Goal: Information Seeking & Learning: Learn about a topic

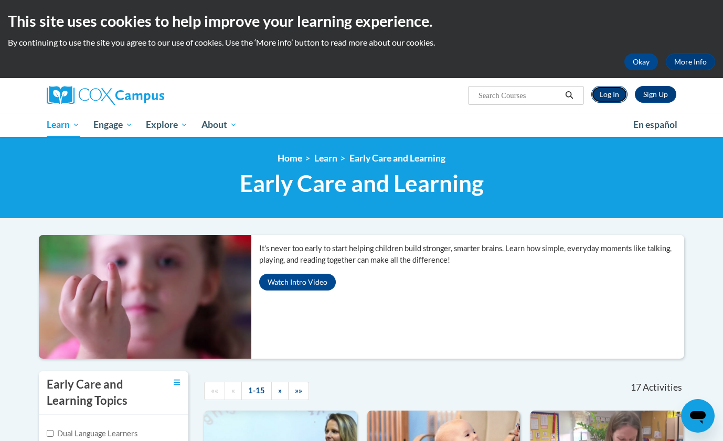
click at [598, 96] on link "Log In" at bounding box center [609, 94] width 36 height 17
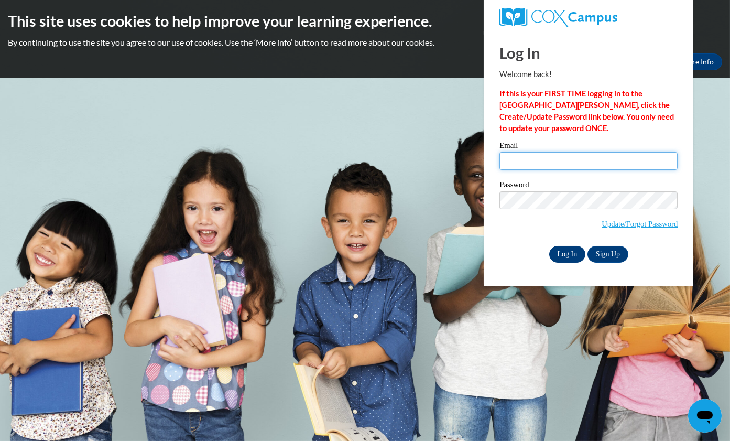
type input "bettemayo70@gmail.com"
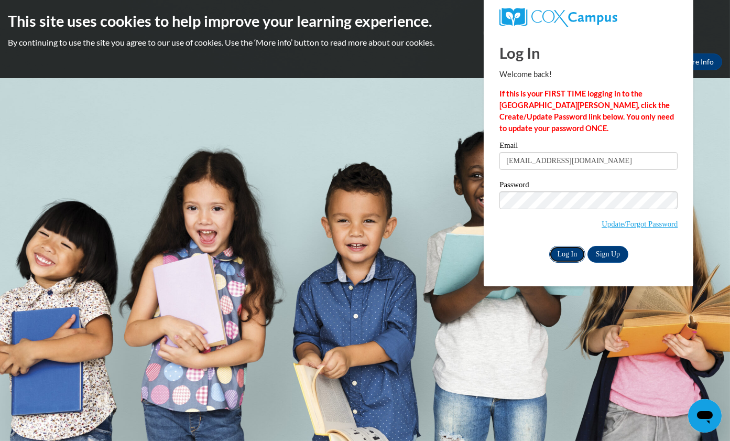
click at [574, 251] on input "Log In" at bounding box center [568, 254] width 37 height 17
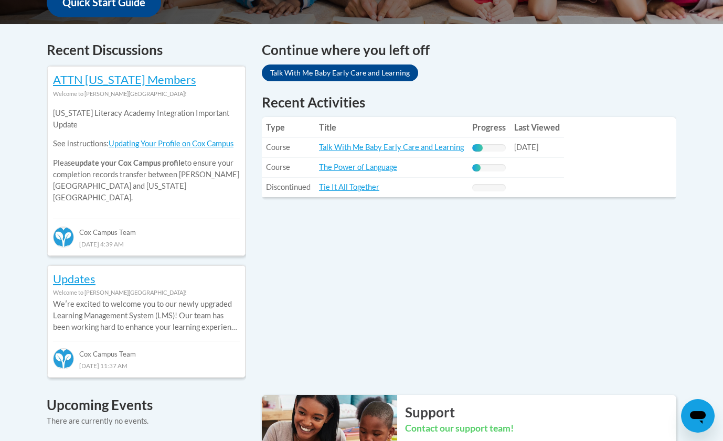
scroll to position [422, 0]
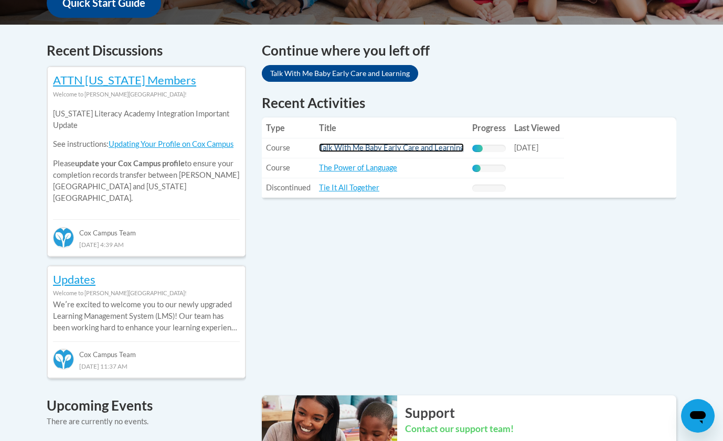
click at [427, 145] on link "Talk With Me Baby Early Care and Learning" at bounding box center [391, 147] width 145 height 9
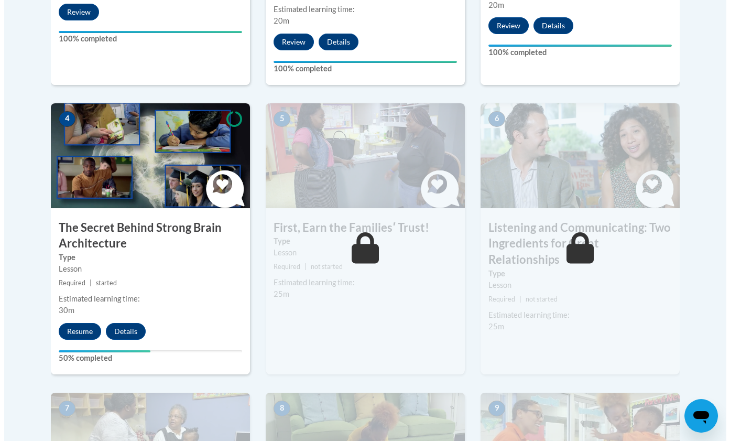
scroll to position [554, 0]
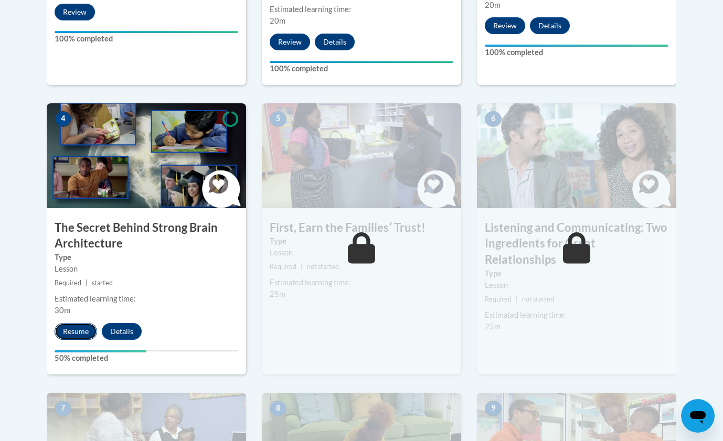
click at [76, 328] on button "Resume" at bounding box center [76, 331] width 42 height 17
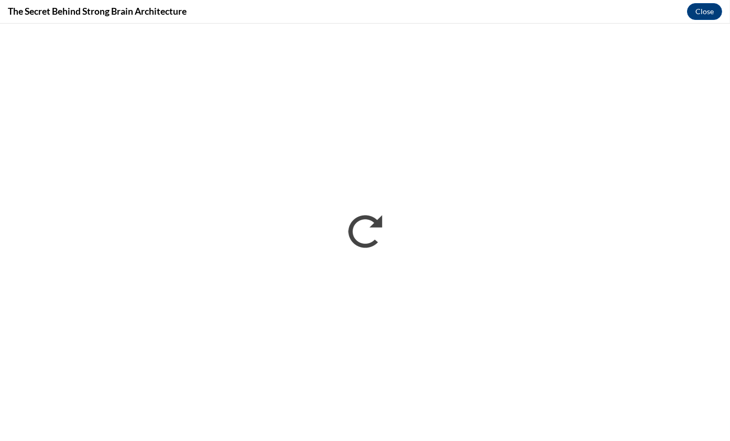
scroll to position [0, 0]
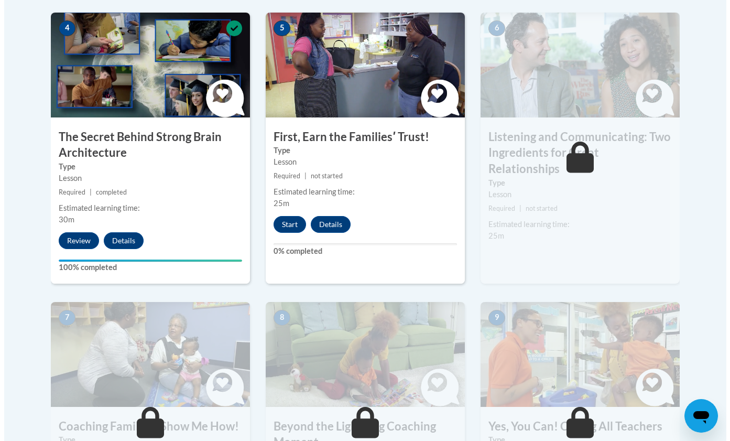
scroll to position [648, 0]
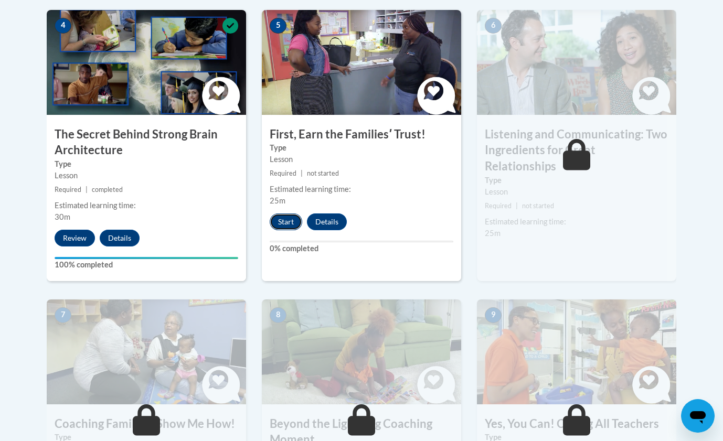
click at [288, 220] on button "Start" at bounding box center [286, 221] width 33 height 17
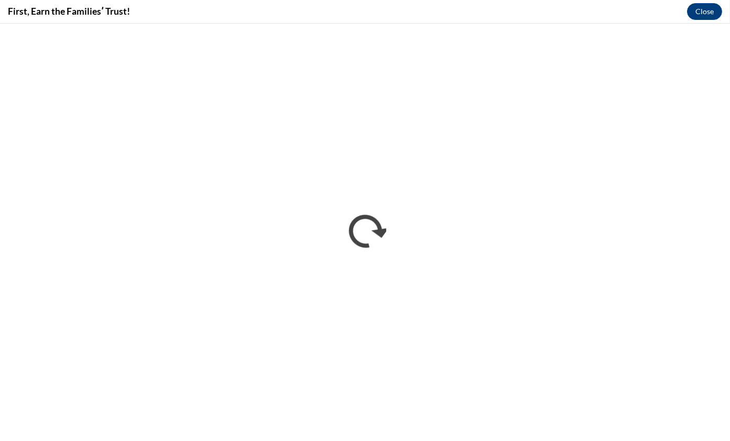
scroll to position [0, 0]
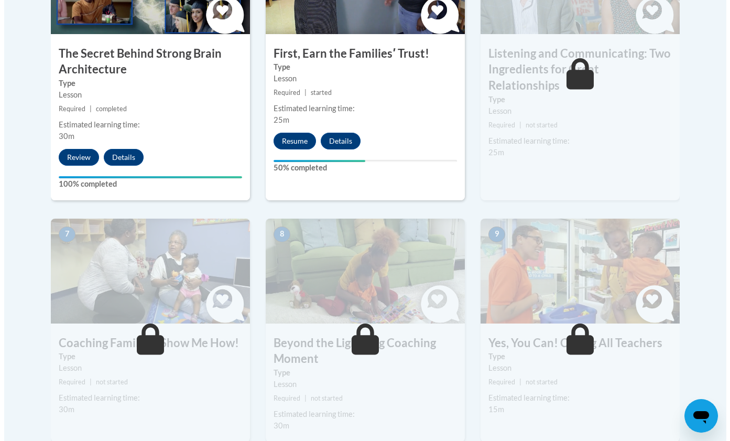
scroll to position [726, 0]
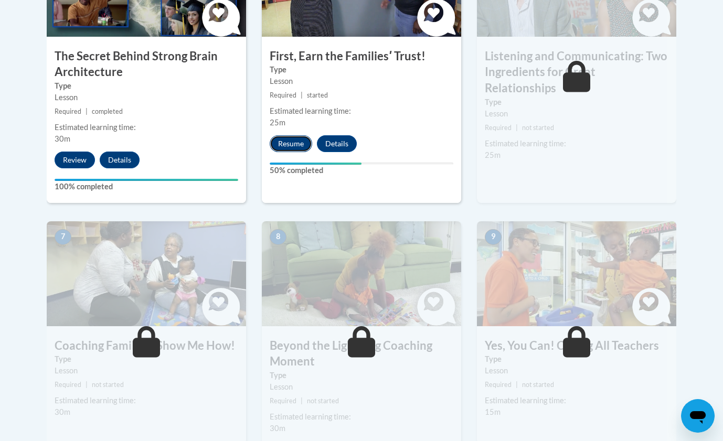
click at [291, 150] on button "Resume" at bounding box center [291, 143] width 42 height 17
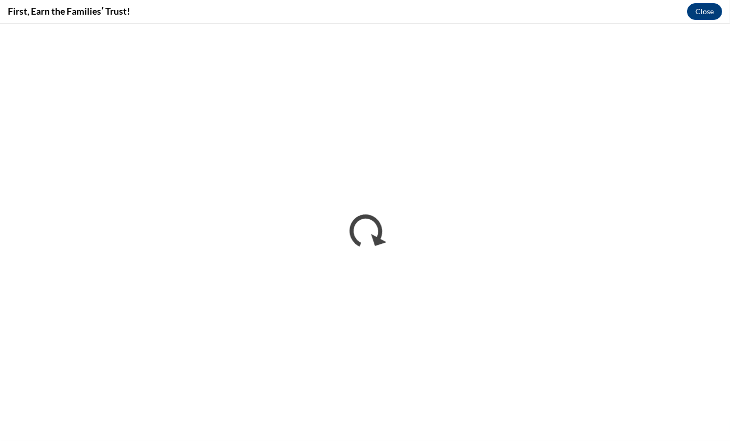
scroll to position [0, 0]
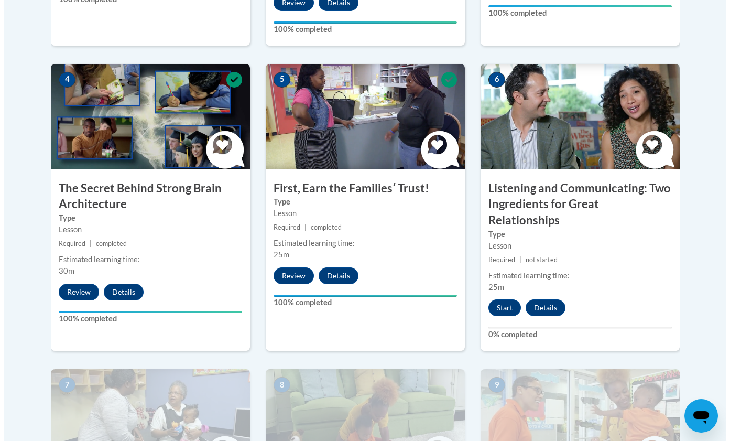
scroll to position [595, 0]
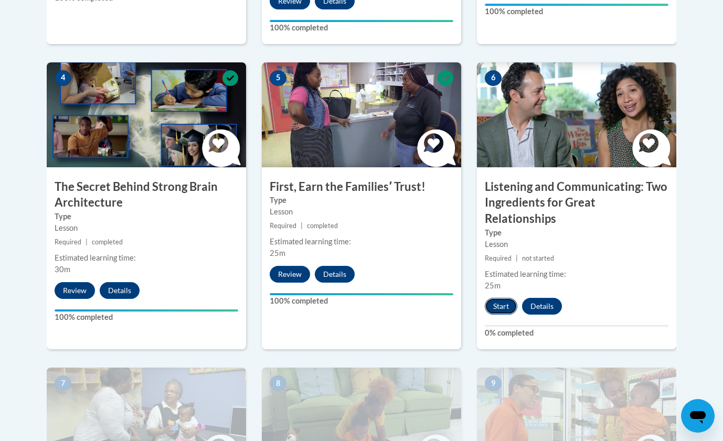
click at [498, 298] on button "Start" at bounding box center [501, 306] width 33 height 17
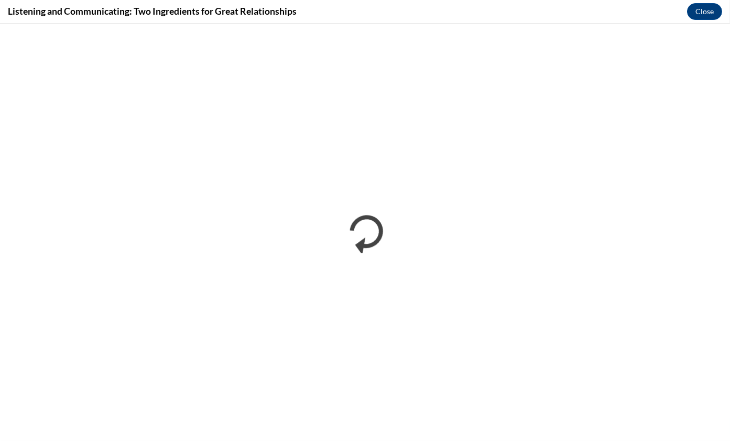
scroll to position [0, 0]
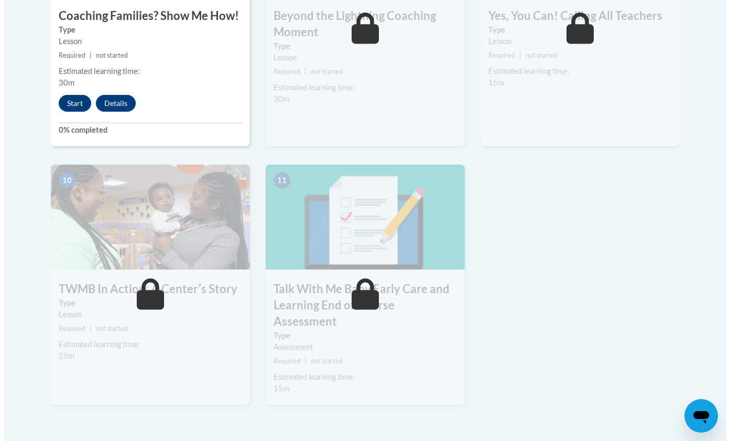
scroll to position [1074, 0]
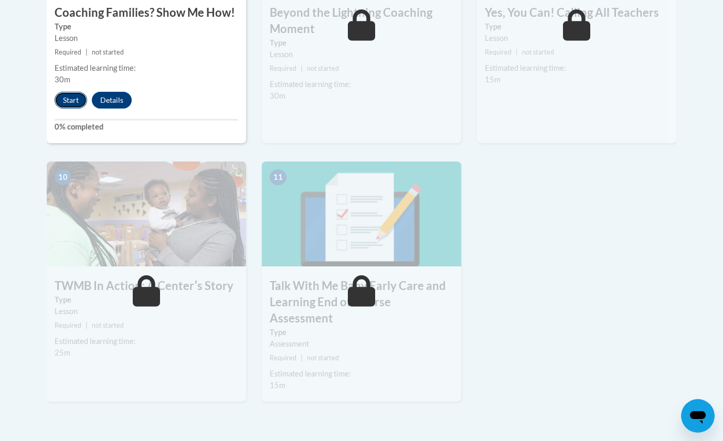
click at [67, 92] on button "Start" at bounding box center [71, 100] width 33 height 17
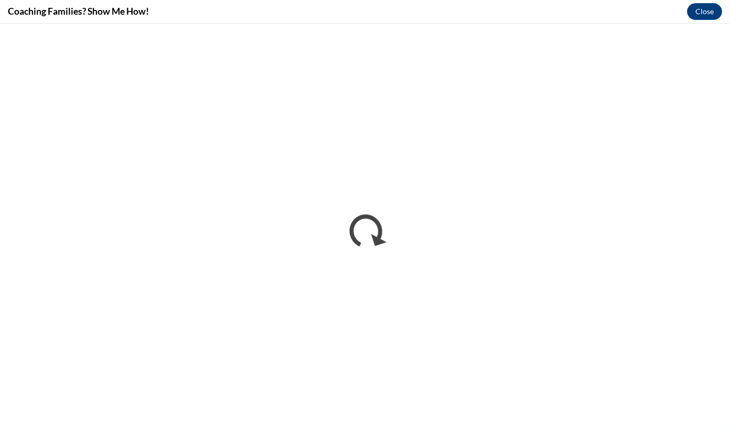
scroll to position [0, 0]
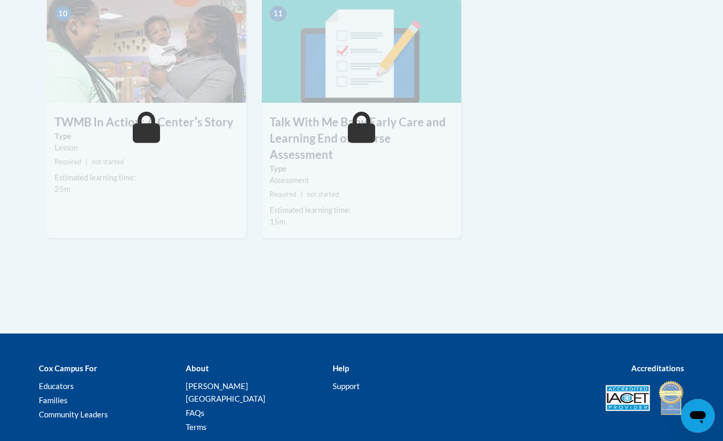
scroll to position [1242, 0]
